Goal: Find specific page/section

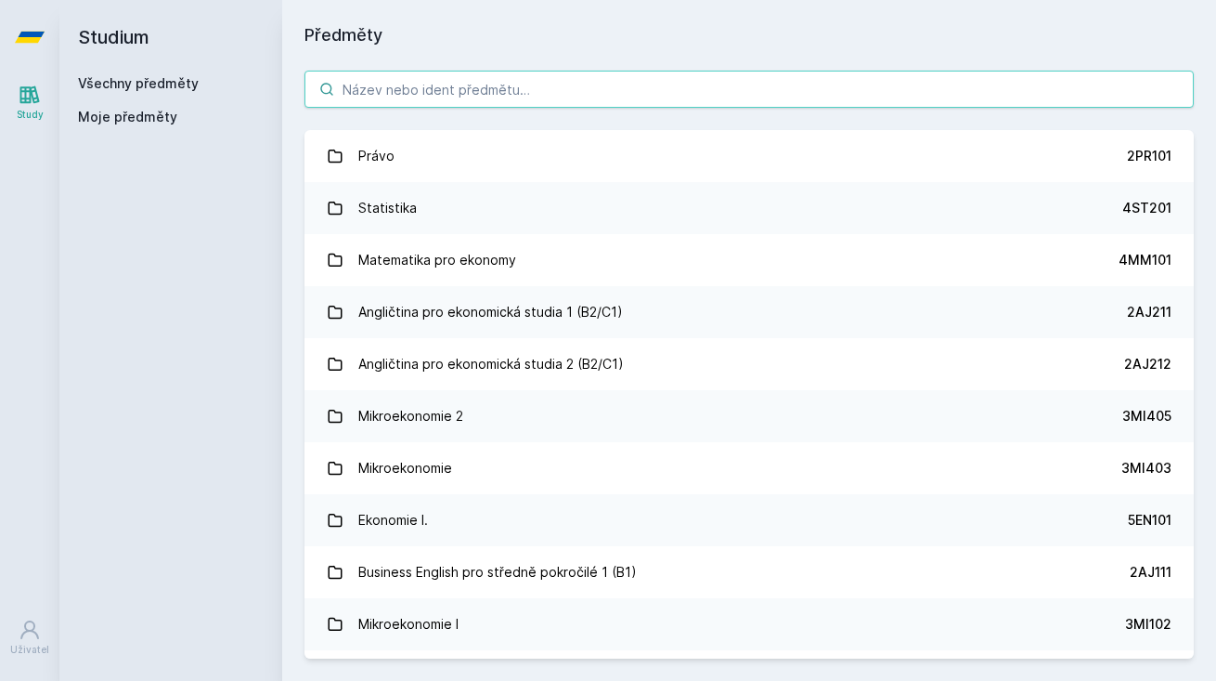
click at [457, 73] on input "search" at bounding box center [750, 89] width 890 height 37
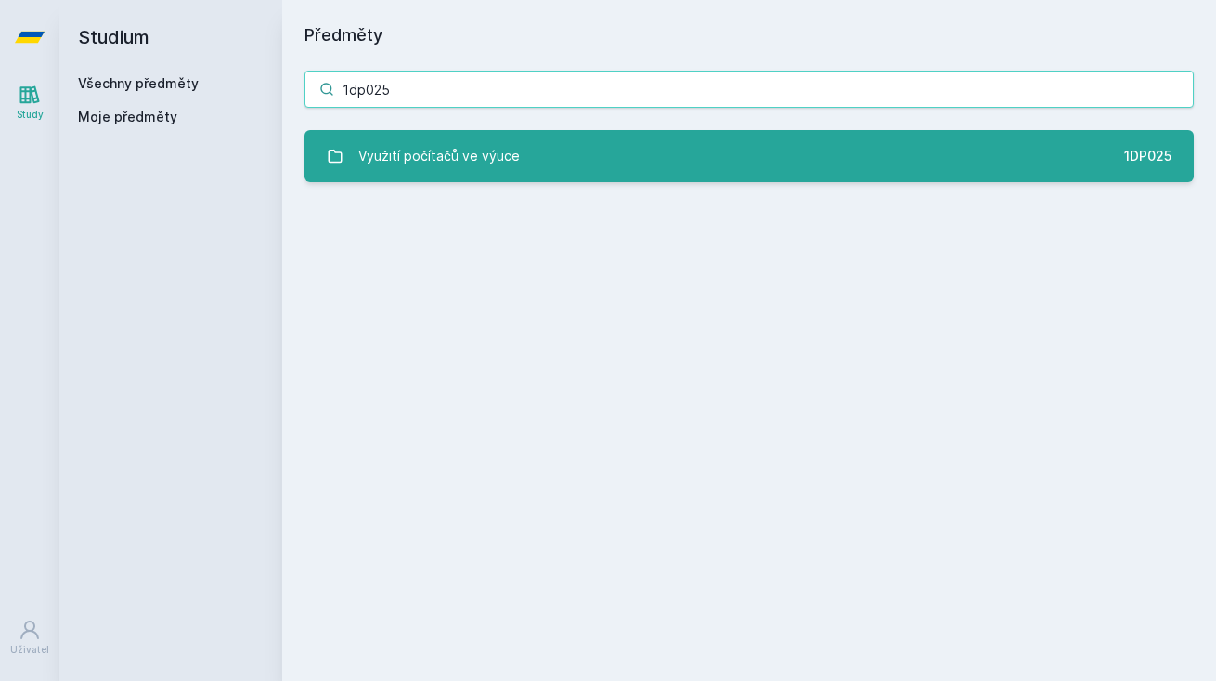
type input "1dp025"
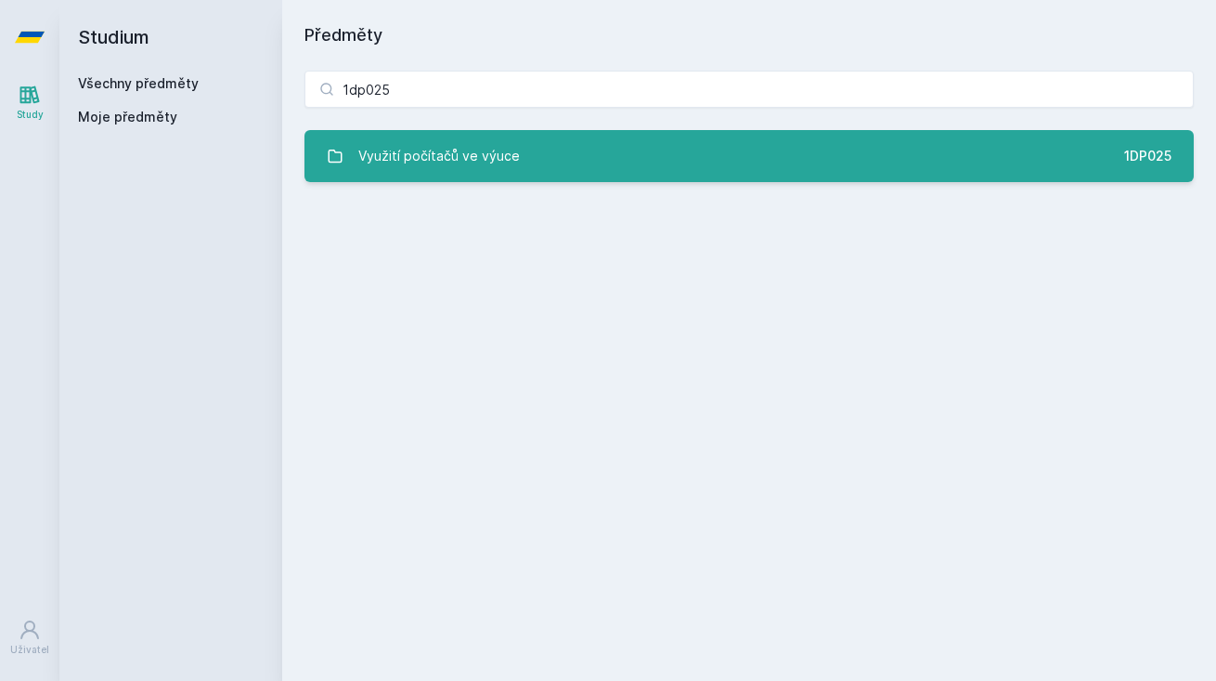
click at [481, 158] on div "Využití počítačů ve výuce" at bounding box center [439, 155] width 162 height 37
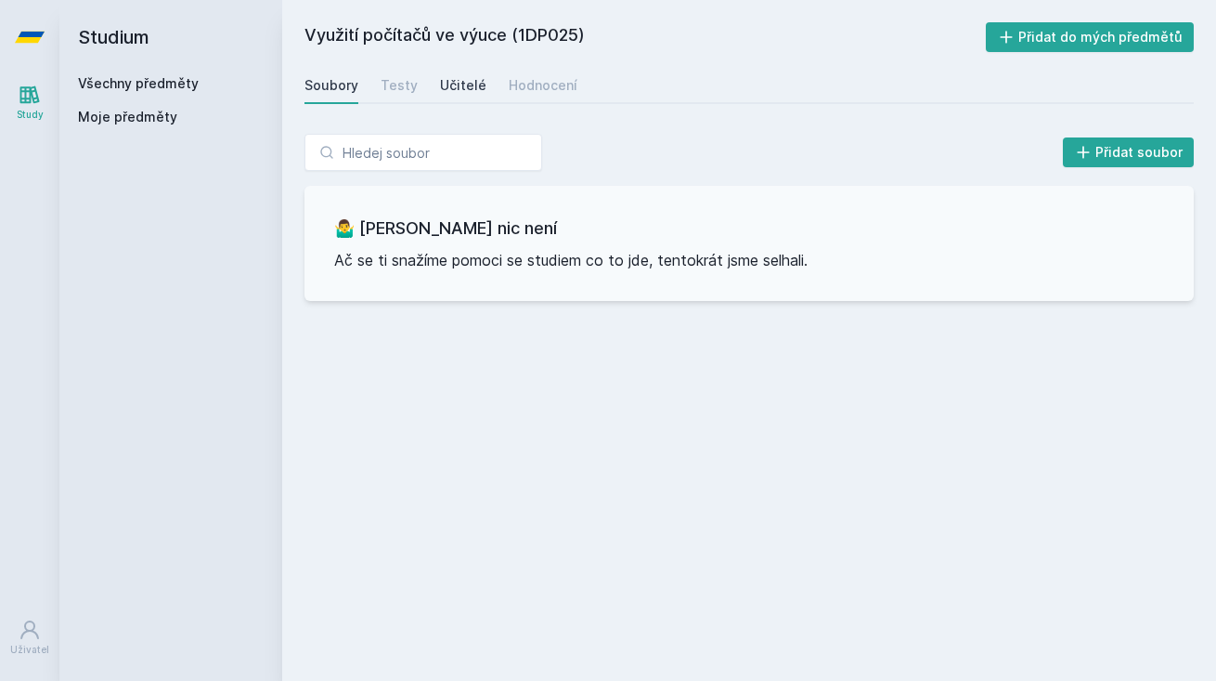
click at [468, 82] on div "Učitelé" at bounding box center [463, 85] width 46 height 19
click at [550, 81] on div "Hodnocení" at bounding box center [543, 85] width 69 height 19
